Goal: Ask a question

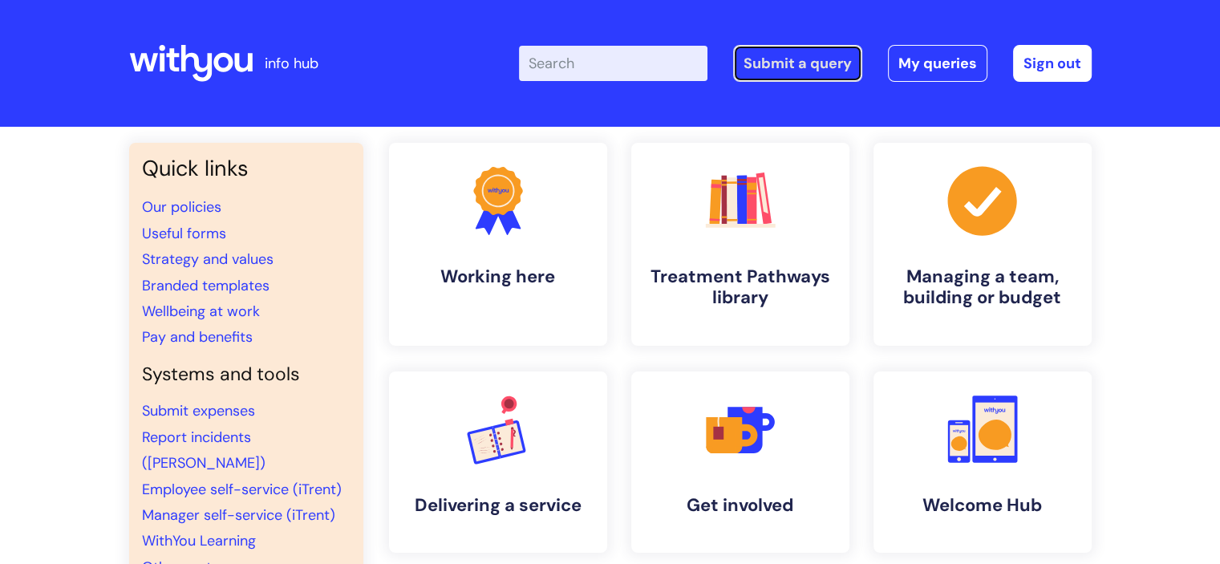
click at [781, 64] on link "Submit a query" at bounding box center [797, 63] width 129 height 37
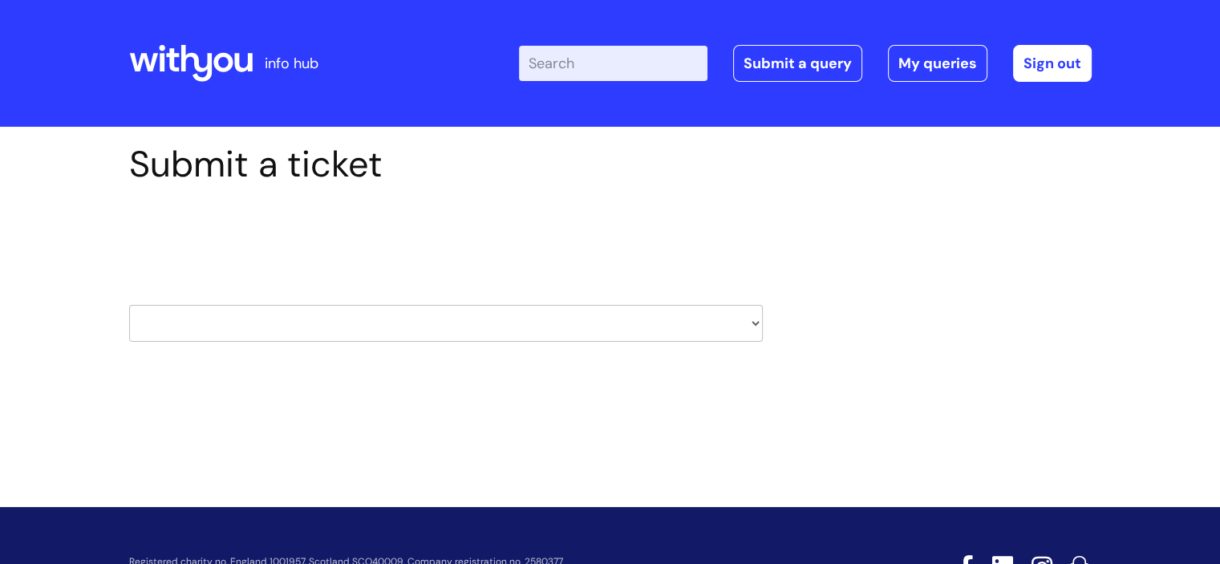
click at [754, 320] on select "HR / People IT and Support Clinical Drug Alerts Finance Accounts Data Support T…" at bounding box center [446, 323] width 634 height 37
select select "it_and_support"
click at [129, 305] on select "HR / People IT and Support Clinical Drug Alerts Finance Accounts Data Support T…" at bounding box center [446, 323] width 634 height 37
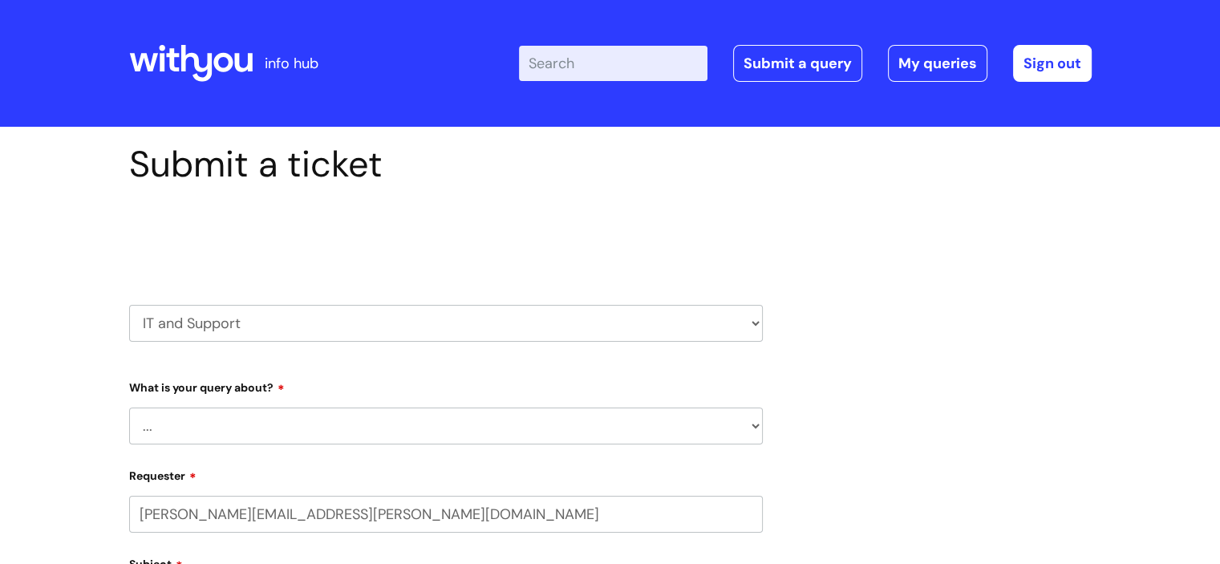
select select "80004286572"
click at [744, 424] on select "... Mobile Phone Reset & MFA Accounts, Starters and Leavers IT Hardware issue I…" at bounding box center [446, 426] width 634 height 37
click at [754, 319] on select "HR / People IT and Support Clinical Drug Alerts Finance Accounts Data Support T…" at bounding box center [446, 323] width 634 height 37
select select "finance_accounts"
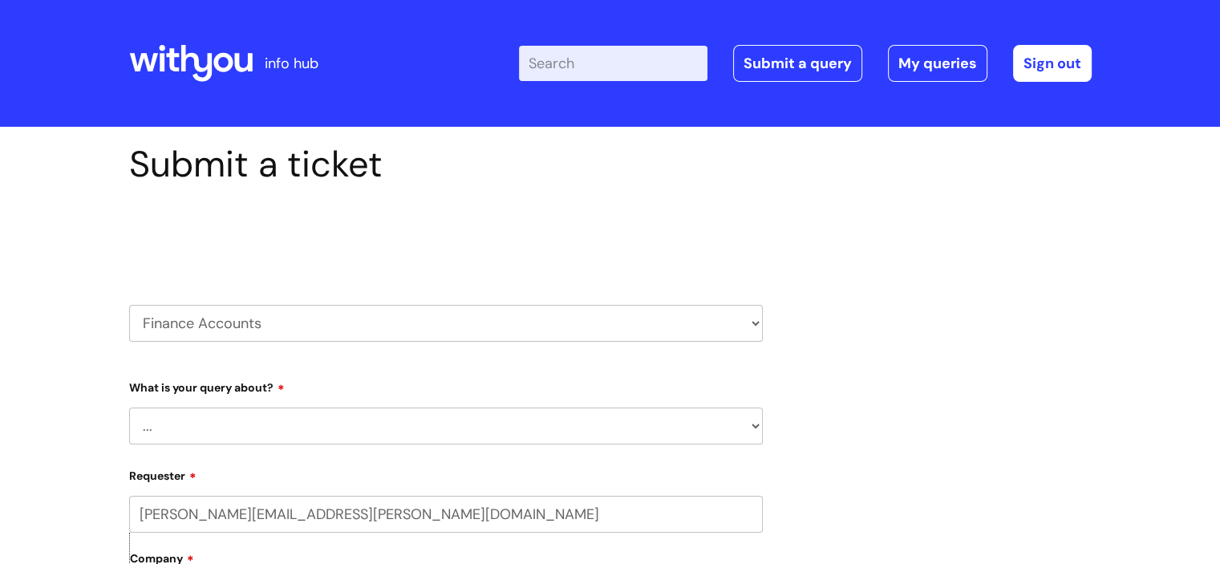
click at [129, 305] on select "HR / People IT and Support Clinical Drug Alerts Finance Accounts Data Support T…" at bounding box center [446, 323] width 634 height 37
select select "80004286572"
click at [737, 426] on select "... Finance Systems Finance Requests (inc. Expenses) Invoices Research" at bounding box center [446, 425] width 634 height 37
select select "Finance Requests (inc. Expenses)"
click at [129, 407] on select "... Finance Systems Finance Requests (inc. Expenses) Invoices Research" at bounding box center [446, 425] width 634 height 37
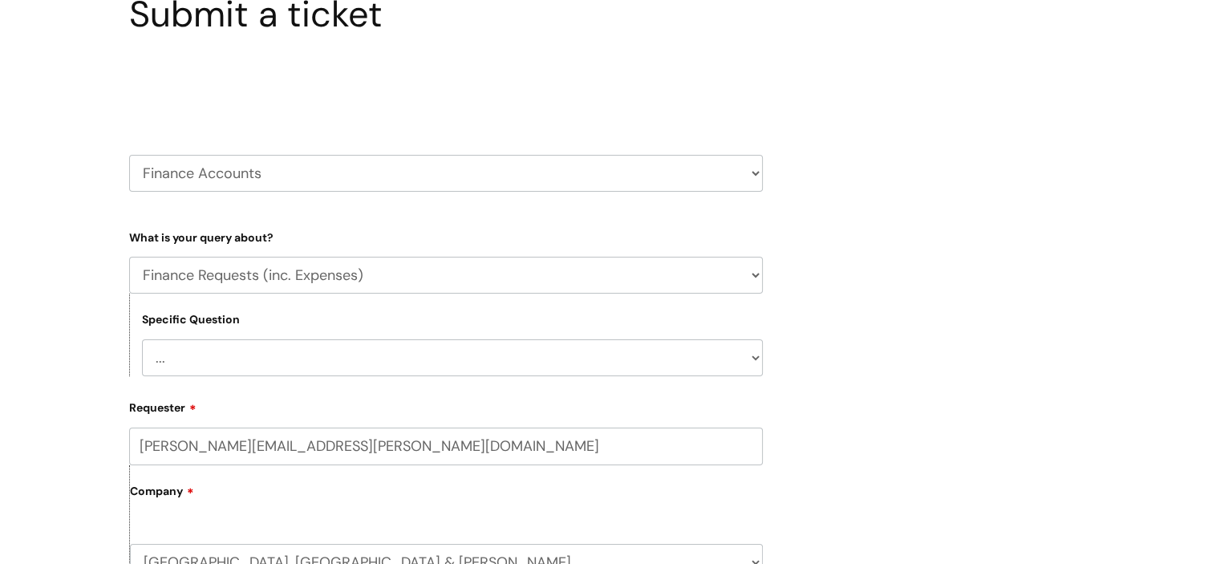
scroll to position [151, 0]
click at [751, 356] on select "... Budgets Expenses Getting Edits/Revisions New Supplier Purchase cards/ Petty…" at bounding box center [452, 357] width 621 height 37
select select "Expenses"
click at [142, 339] on select "... Budgets Expenses Getting Edits/Revisions New Supplier Purchase cards/ Petty…" at bounding box center [452, 357] width 621 height 37
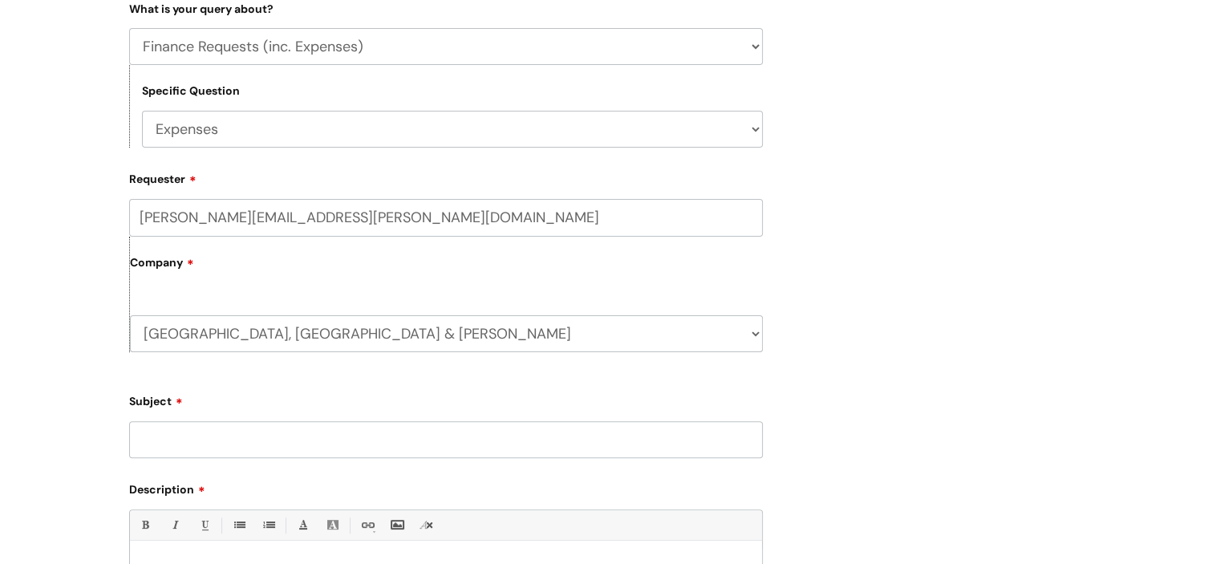
scroll to position [381, 0]
click at [270, 438] on input "Subject" at bounding box center [446, 437] width 634 height 37
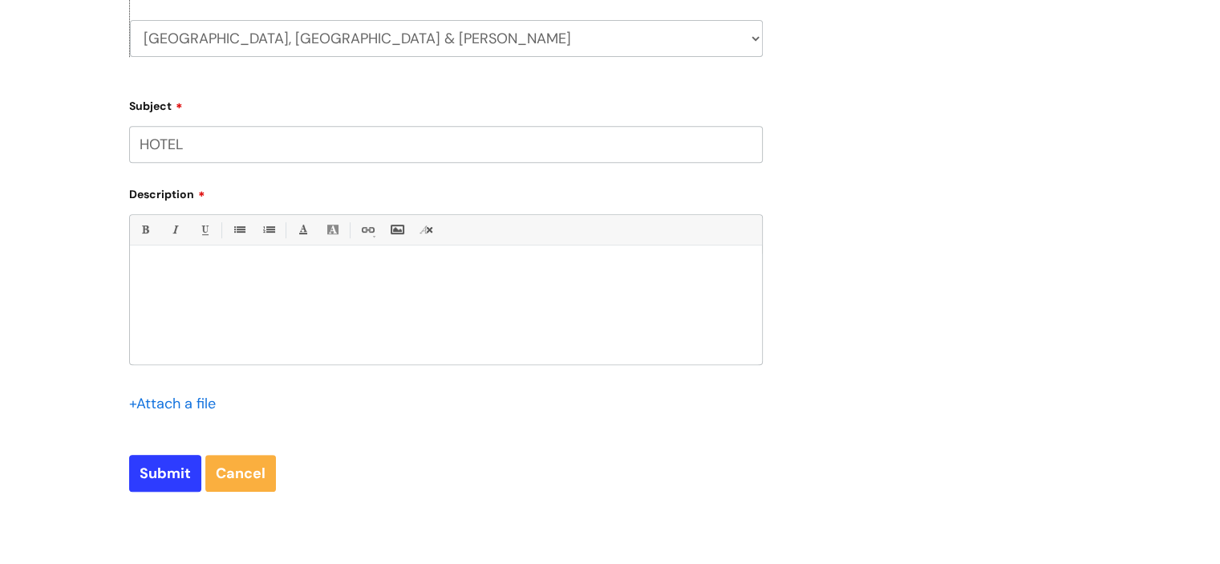
scroll to position [727, 0]
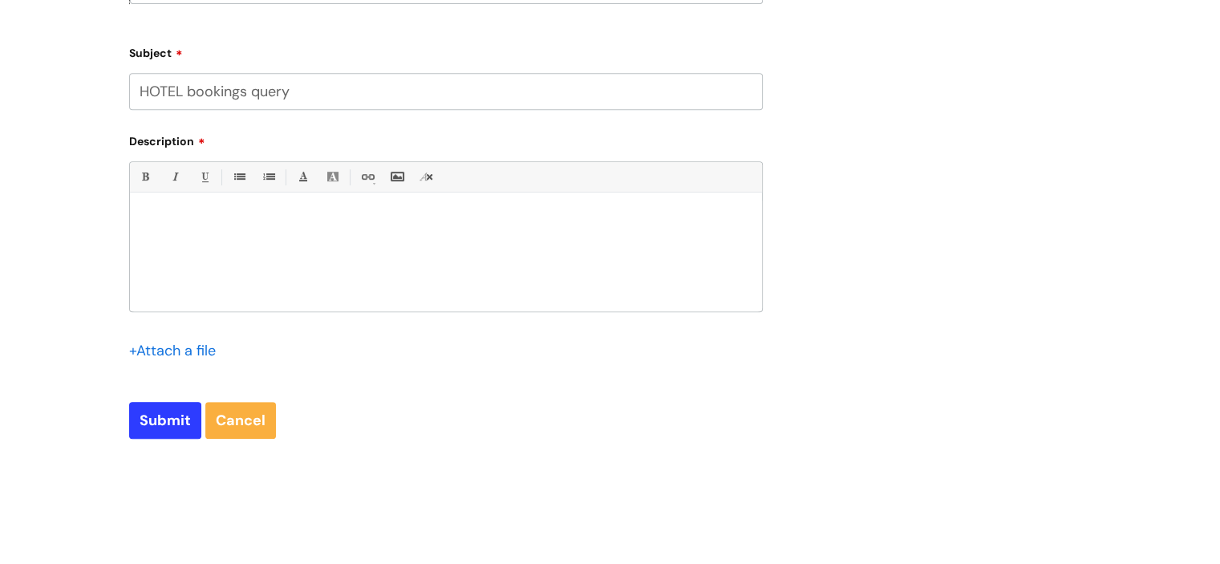
type input "HOTEL bookings query"
click at [205, 200] on div "Bold (Ctrl-B) Italic (Ctrl-I) Underline(Ctrl-U) • Unordered List (Ctrl-Shift-7)…" at bounding box center [446, 236] width 634 height 151
click at [209, 206] on div at bounding box center [446, 256] width 632 height 111
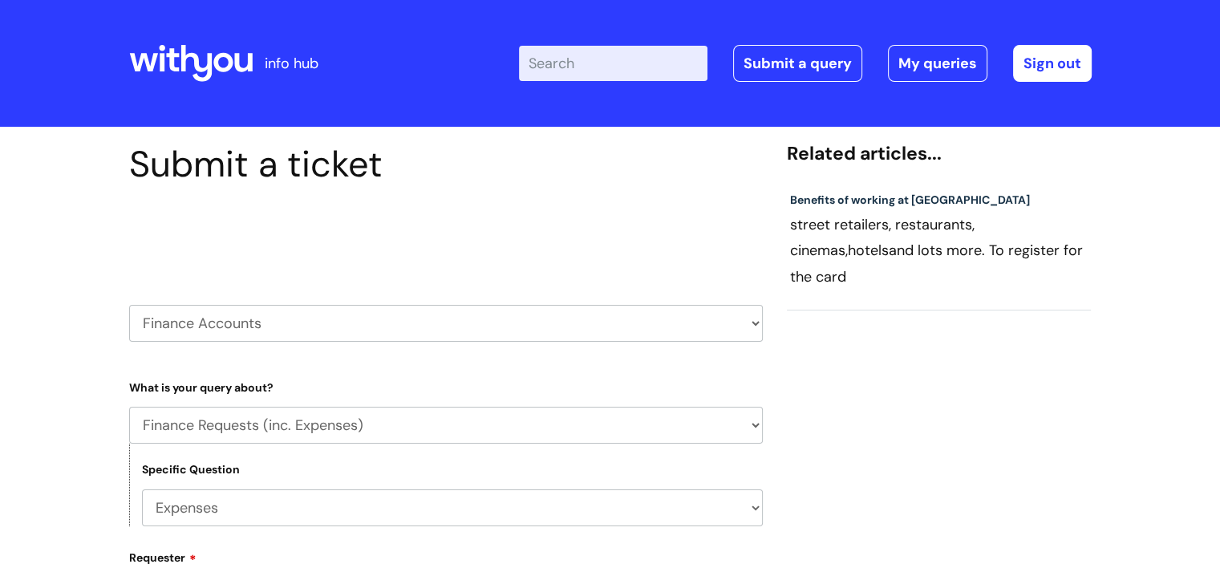
scroll to position [115, 0]
